Goal: Task Accomplishment & Management: Manage account settings

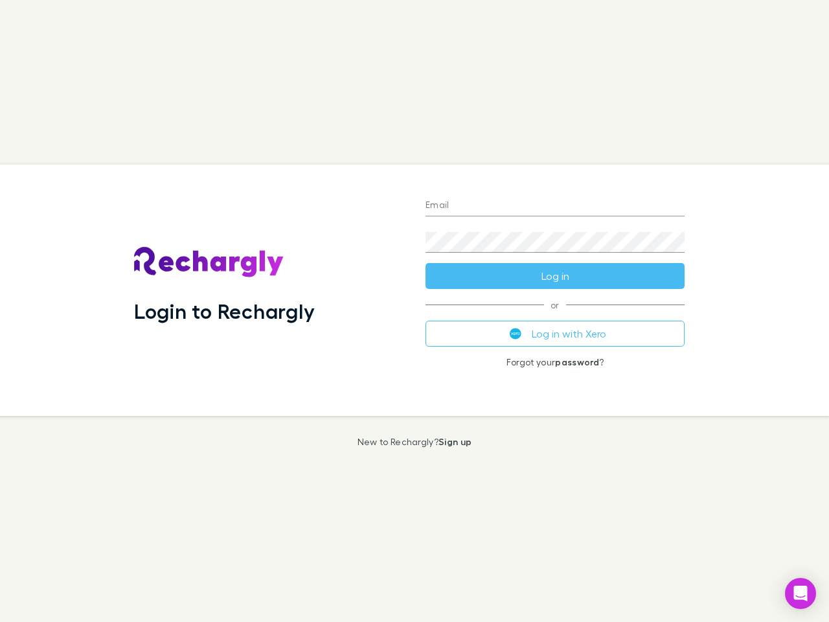
click at [415, 311] on div "Login to Rechargly" at bounding box center [270, 290] width 292 height 251
click at [555, 206] on input "Email" at bounding box center [555, 206] width 259 height 21
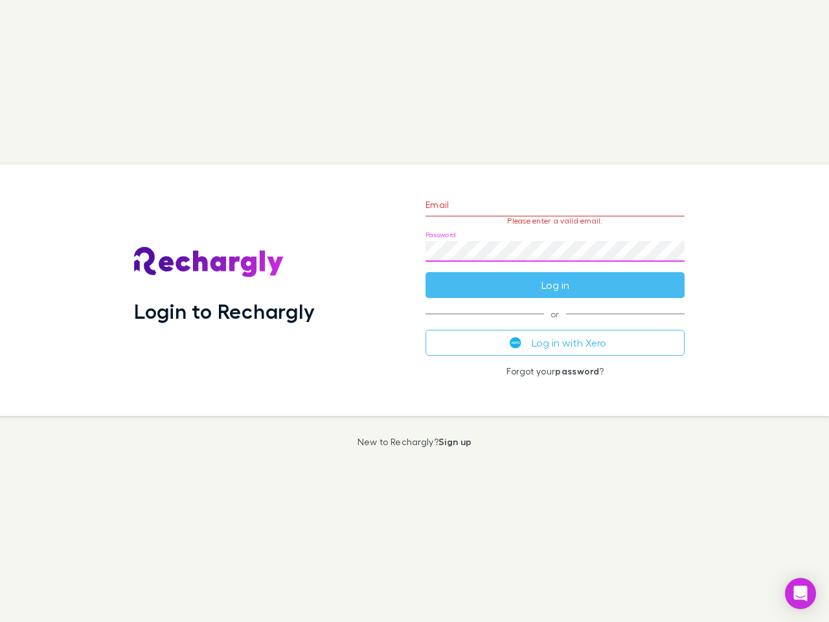
click at [555, 276] on form "Email Please enter a valid email. Password Log in" at bounding box center [555, 241] width 259 height 113
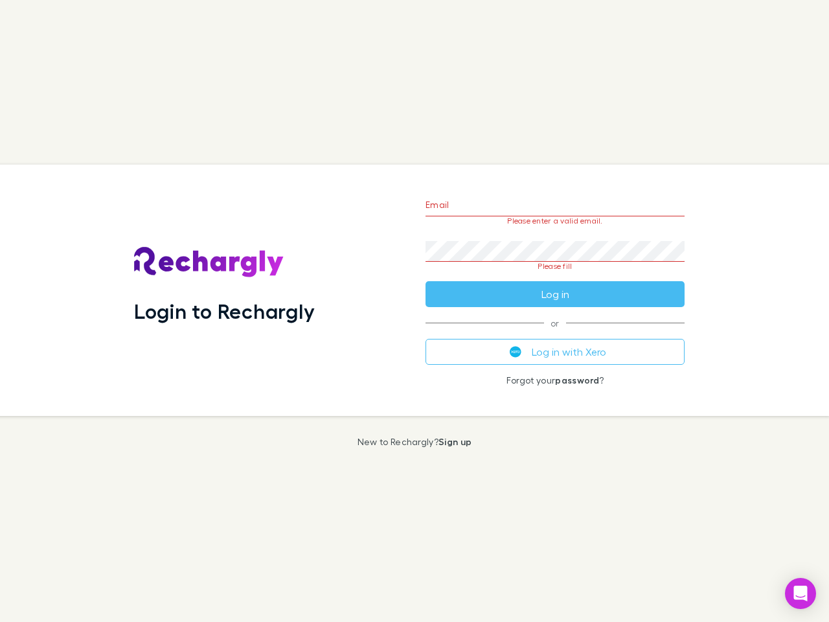
click at [555, 334] on div "Email Please enter a valid email. Password Please fill Log in or Log in with Xe…" at bounding box center [555, 290] width 280 height 251
click at [801, 594] on icon "Open Intercom Messenger" at bounding box center [801, 594] width 14 height 16
